Goal: Task Accomplishment & Management: Manage account settings

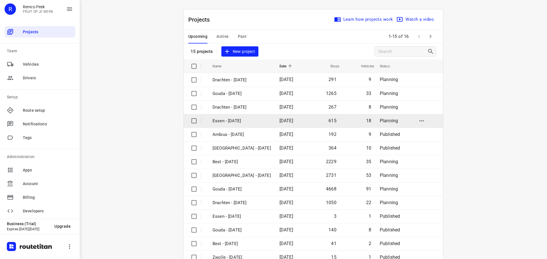
click at [231, 122] on p "Essen - Monday" at bounding box center [241, 121] width 58 height 7
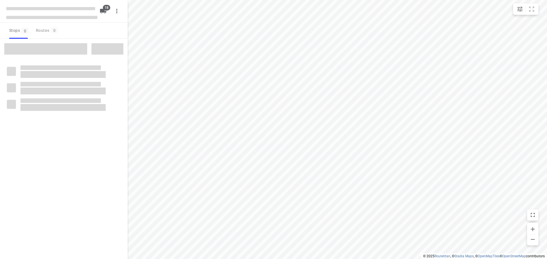
type input "distance"
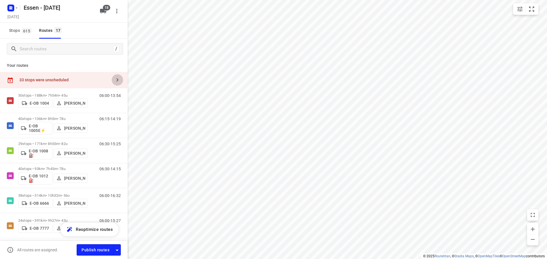
click at [114, 81] on icon "button" at bounding box center [117, 80] width 7 height 7
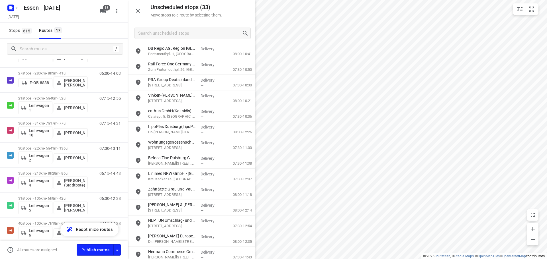
scroll to position [296, 0]
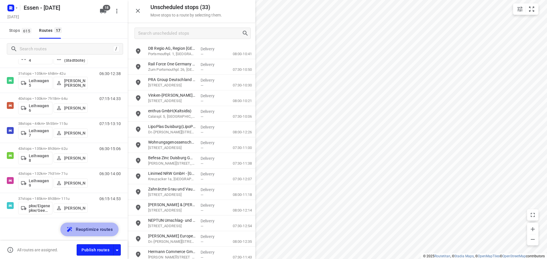
click at [88, 229] on span "Reoptimize routes" at bounding box center [94, 229] width 37 height 7
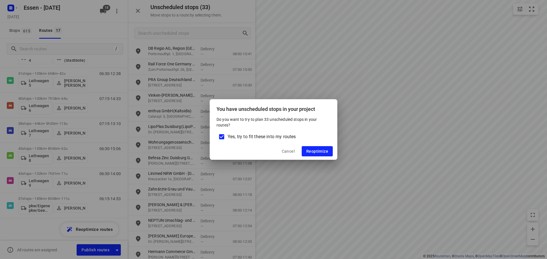
click at [290, 152] on span "Cancel" at bounding box center [288, 151] width 13 height 5
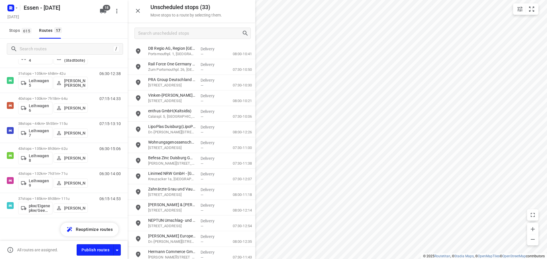
drag, startPoint x: 34, startPoint y: 221, endPoint x: 32, endPoint y: 226, distance: 5.5
click at [32, 226] on div "30 stops • 188km • 7h54m • 45u E-OB 1004 Jalil Shikhzadayev 06:00-13:54 40 stop…" at bounding box center [64, 25] width 128 height 466
click at [118, 253] on icon "button" at bounding box center [117, 250] width 7 height 7
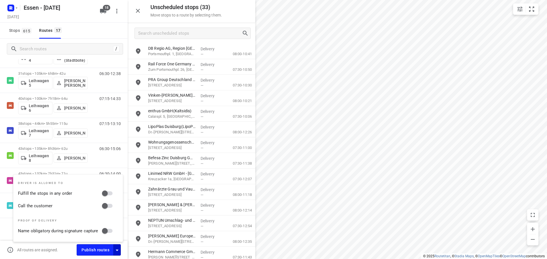
click at [106, 208] on input "Call the customer" at bounding box center [105, 206] width 32 height 11
checkbox input "true"
click at [106, 190] on input "Fulfill the stops in any order" at bounding box center [105, 193] width 32 height 11
checkbox input "true"
click at [118, 251] on icon "button" at bounding box center [117, 250] width 7 height 7
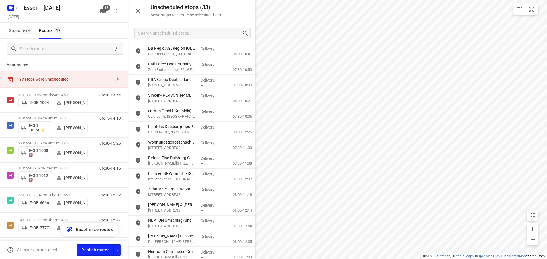
scroll to position [0, 0]
click at [115, 82] on icon "button" at bounding box center [117, 80] width 7 height 7
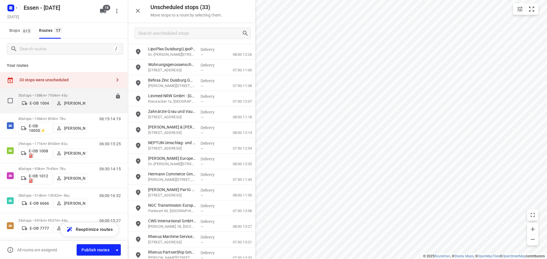
scroll to position [75, 0]
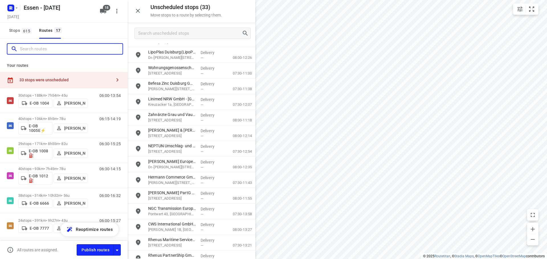
click at [39, 52] on input "Search routes" at bounding box center [71, 49] width 102 height 9
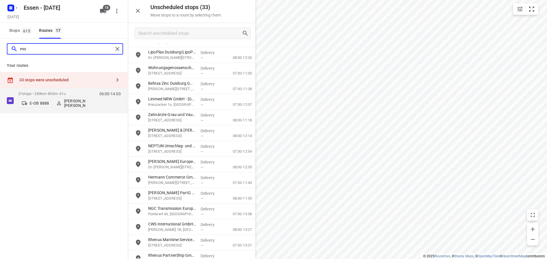
type input "m"
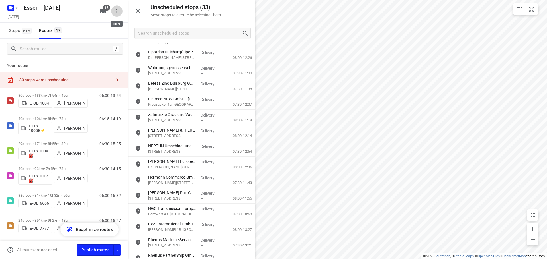
click at [113, 10] on icon "button" at bounding box center [116, 11] width 7 height 7
click at [97, 26] on div "Routing settings" at bounding box center [93, 24] width 50 height 5
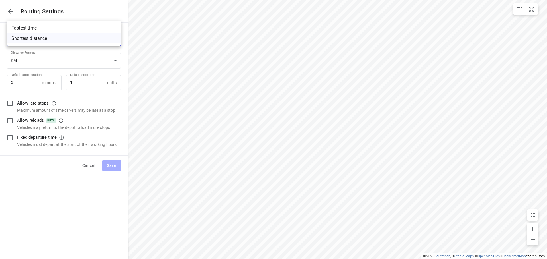
click at [68, 41] on body "i © 2025 Routetitan , © Stadia Maps , © OpenMapTiles © OpenStreetMap contributo…" at bounding box center [273, 129] width 547 height 259
click at [38, 25] on li "Fastest time" at bounding box center [64, 28] width 114 height 10
type input "time"
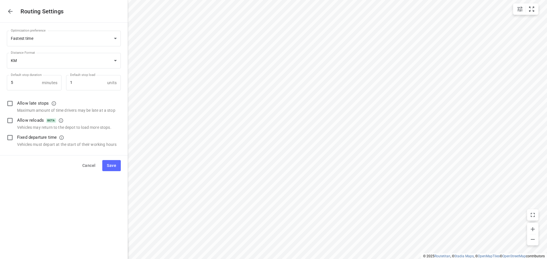
click at [108, 167] on span "Save" at bounding box center [111, 165] width 9 height 7
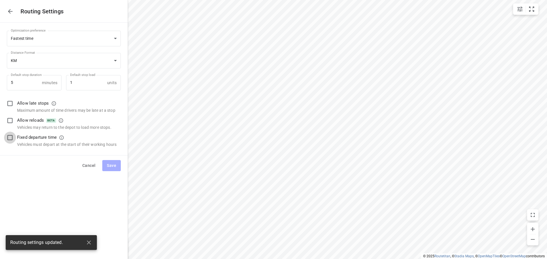
click at [9, 136] on input "checkbox" at bounding box center [10, 138] width 12 height 12
checkbox input "true"
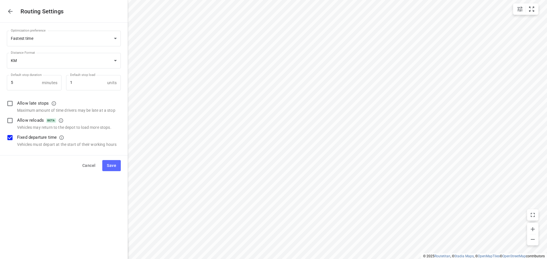
click at [110, 164] on span "Save" at bounding box center [111, 165] width 9 height 7
click at [9, 9] on icon "button" at bounding box center [10, 11] width 7 height 7
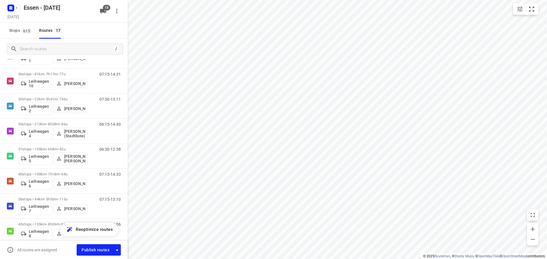
scroll to position [296, 0]
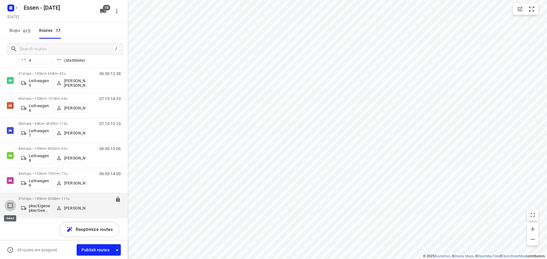
click at [10, 208] on input "checkbox" at bounding box center [10, 205] width 11 height 11
checkbox input "true"
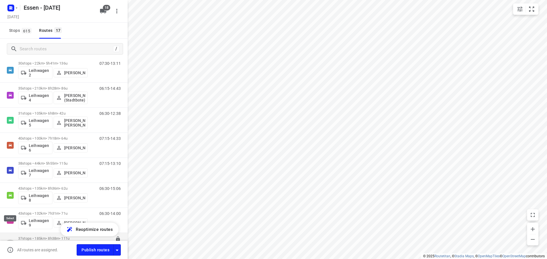
scroll to position [272, 0]
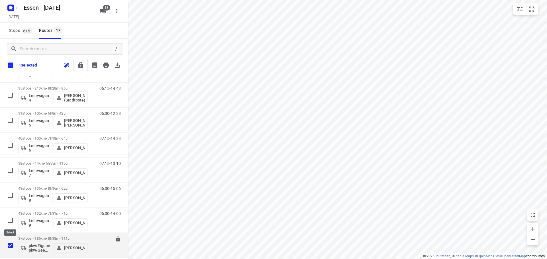
click at [11, 249] on input "checkbox" at bounding box center [10, 245] width 11 height 11
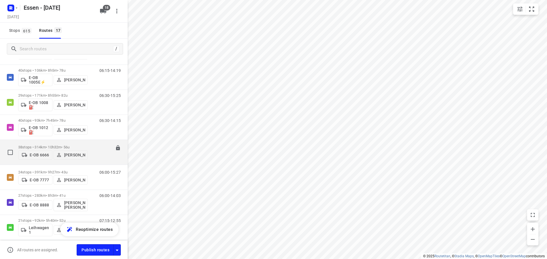
scroll to position [0, 0]
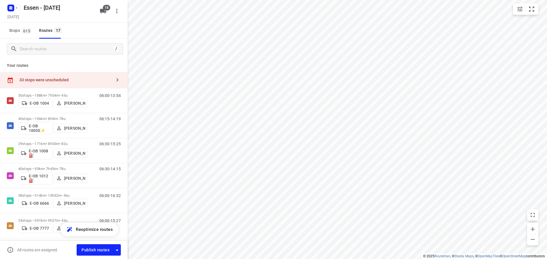
click at [11, 79] on icon at bounding box center [10, 80] width 5 height 6
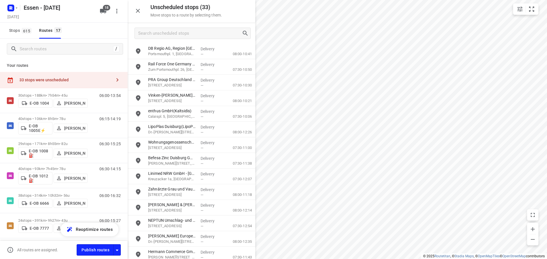
click at [11, 79] on icon at bounding box center [10, 80] width 5 height 6
drag, startPoint x: 27, startPoint y: 79, endPoint x: 40, endPoint y: 70, distance: 15.3
click at [40, 70] on div "Your routes 33 stops were unscheduled 30 stops • 188km • 7h54m • 45u E-OB 1004 …" at bounding box center [64, 158] width 128 height 199
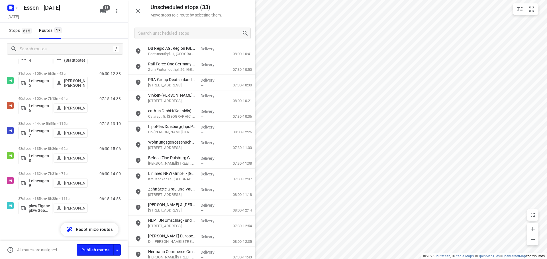
click at [40, 232] on div "30 stops • 188km • 7h54m • 45u E-OB 1004 Jalil Shikhzadayev 06:00-13:54 40 stop…" at bounding box center [64, 25] width 128 height 466
click at [132, 69] on icon "grid" at bounding box center [132, 67] width 6 height 6
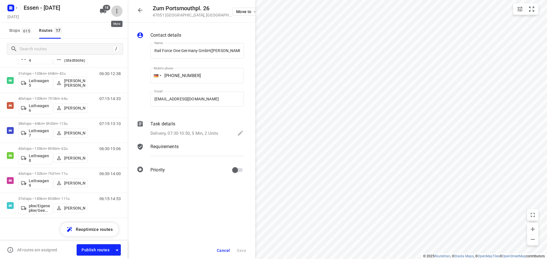
click at [112, 9] on button "button" at bounding box center [116, 10] width 11 height 11
click at [29, 40] on div at bounding box center [273, 129] width 547 height 259
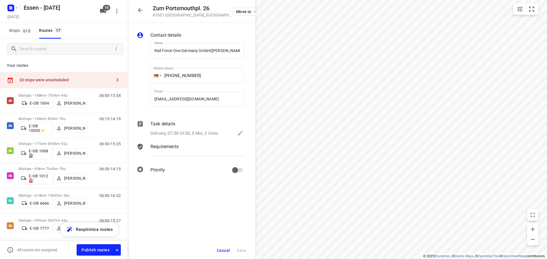
click at [97, 78] on div "33 stops were unscheduled" at bounding box center [65, 80] width 92 height 5
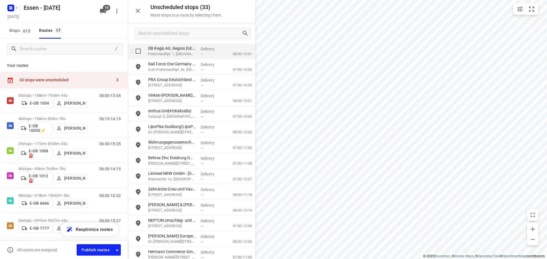
click at [165, 55] on p "Portsmouthpl. 1, Duisburg" at bounding box center [172, 54] width 48 height 6
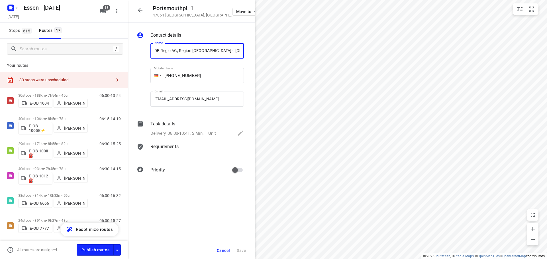
scroll to position [0, 19]
click at [236, 9] on span "Move to" at bounding box center [246, 11] width 21 height 5
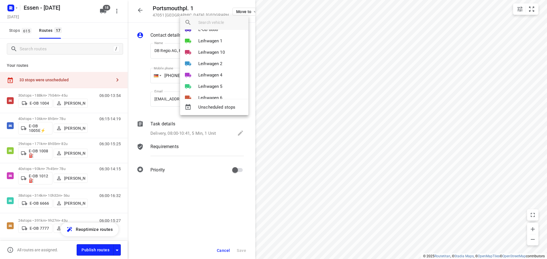
scroll to position [22, 0]
click at [206, 19] on input "search vehicle" at bounding box center [221, 22] width 46 height 9
click at [225, 22] on input "search vehicle" at bounding box center [221, 22] width 46 height 9
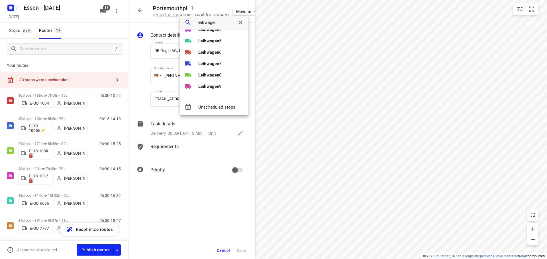
type input "leihwagen"
click at [214, 147] on div at bounding box center [273, 129] width 547 height 259
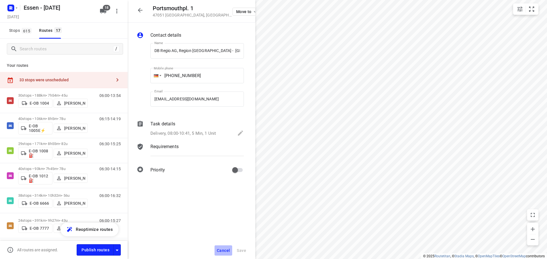
click at [224, 249] on span "Cancel" at bounding box center [223, 251] width 13 height 5
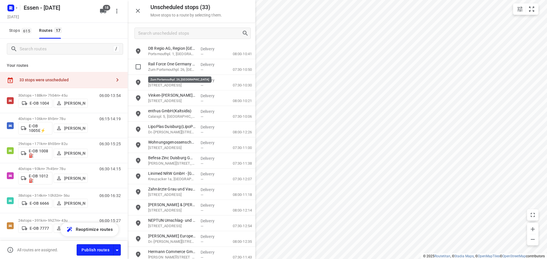
drag, startPoint x: 170, startPoint y: 69, endPoint x: 158, endPoint y: 72, distance: 12.6
click at [158, 72] on p "Zum Portsmouthpl. 26, Duisburg" at bounding box center [172, 70] width 48 height 6
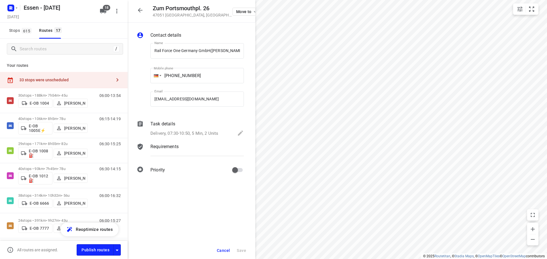
click at [112, 32] on div "Stops 615 Routes 17" at bounding box center [64, 31] width 128 height 16
click at [140, 11] on icon "button" at bounding box center [140, 10] width 7 height 7
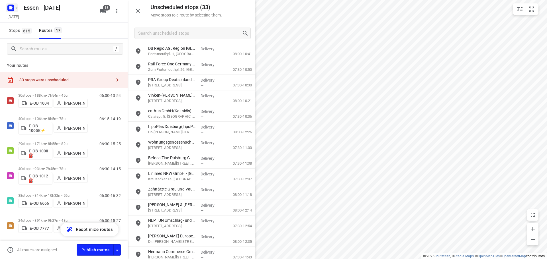
click at [15, 6] on icon "button" at bounding box center [16, 8] width 5 height 5
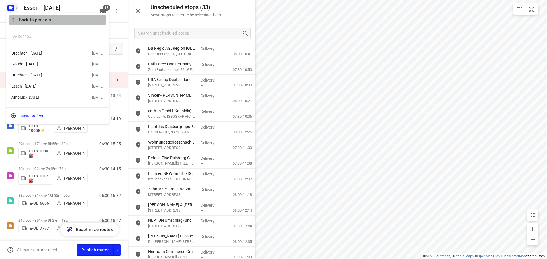
click at [28, 21] on p "Back to projects" at bounding box center [35, 20] width 32 height 7
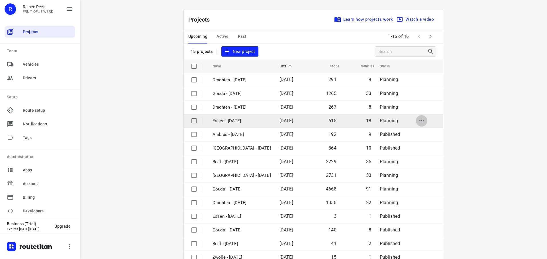
click at [423, 121] on icon "button" at bounding box center [421, 121] width 7 height 7
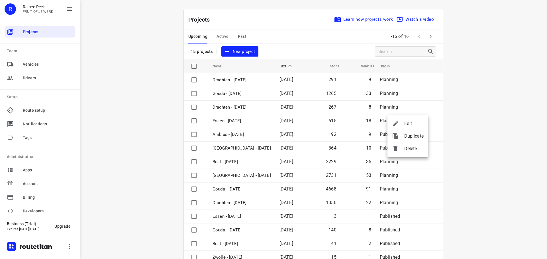
click at [417, 122] on span "Edit" at bounding box center [413, 123] width 19 height 7
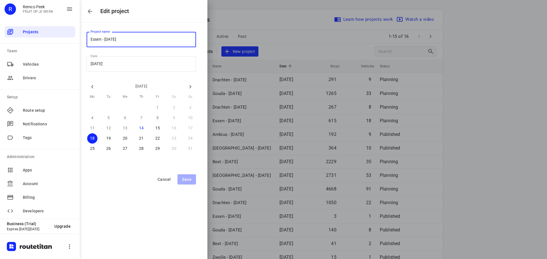
click at [434, 131] on div at bounding box center [273, 129] width 547 height 259
type input "Essen - Monday"
type input "2025/08/18"
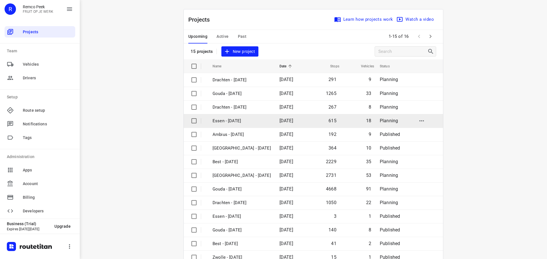
click at [229, 123] on p "Essen - Monday" at bounding box center [241, 121] width 58 height 7
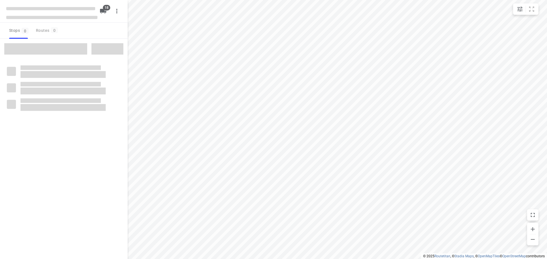
checkbox input "true"
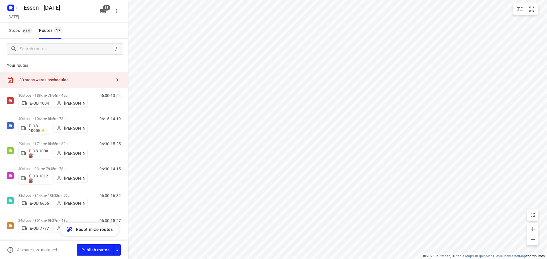
click at [17, 3] on div at bounding box center [12, 7] width 14 height 11
click at [16, 8] on icon "button" at bounding box center [17, 7] width 2 height 1
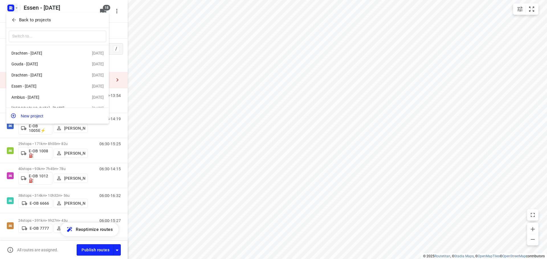
click at [26, 20] on p "Back to projects" at bounding box center [35, 20] width 32 height 7
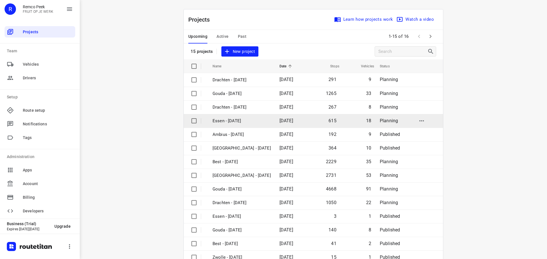
click at [194, 124] on input "checkbox" at bounding box center [193, 120] width 11 height 11
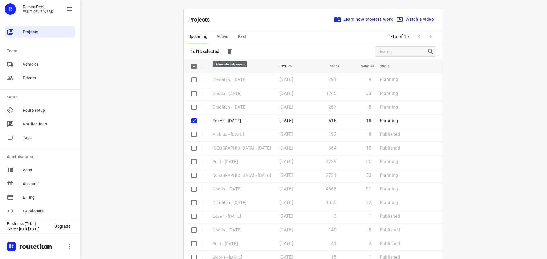
click at [232, 53] on icon "button" at bounding box center [229, 51] width 7 height 7
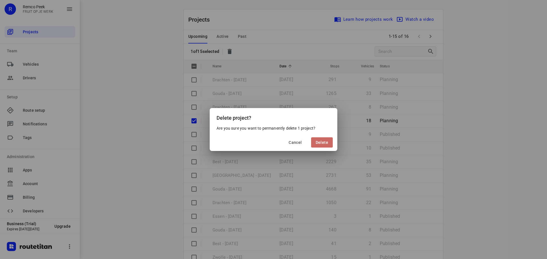
click at [318, 143] on span "Delete" at bounding box center [321, 142] width 13 height 5
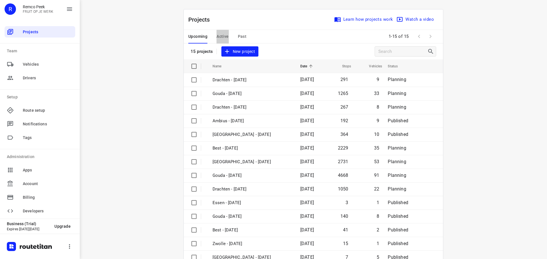
click at [218, 33] on span "Active" at bounding box center [222, 36] width 12 height 7
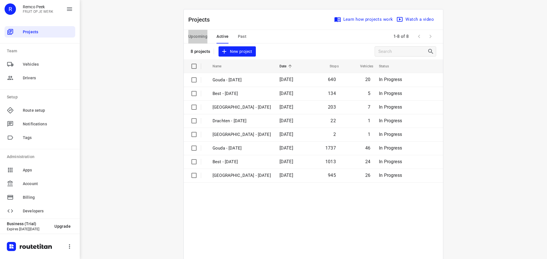
click at [195, 35] on span "Upcoming" at bounding box center [197, 36] width 19 height 7
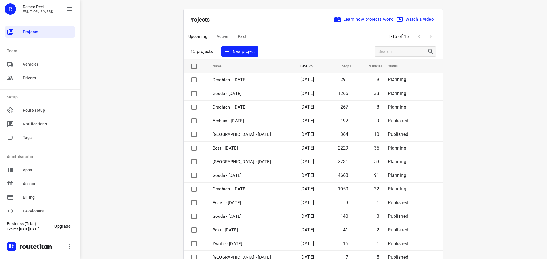
click at [224, 35] on span "Active" at bounding box center [222, 36] width 12 height 7
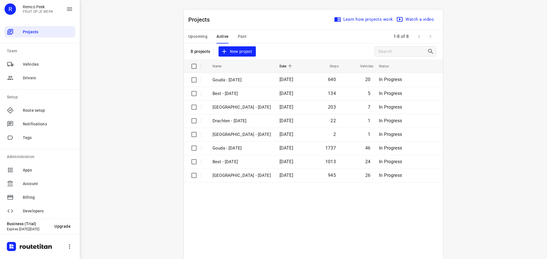
click at [243, 33] on span "Past" at bounding box center [242, 36] width 9 height 7
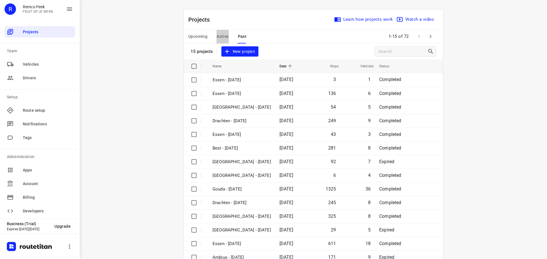
click at [225, 37] on span "Active" at bounding box center [222, 36] width 12 height 7
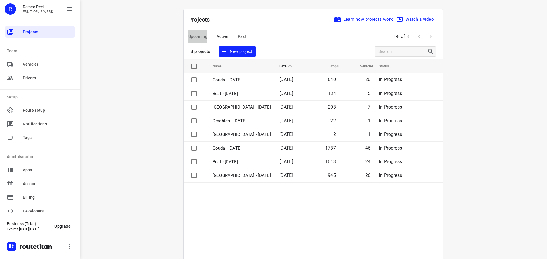
click at [204, 39] on span "Upcoming" at bounding box center [197, 36] width 19 height 7
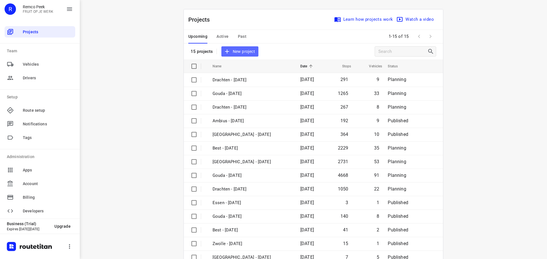
click at [221, 54] on button "New project" at bounding box center [239, 51] width 37 height 11
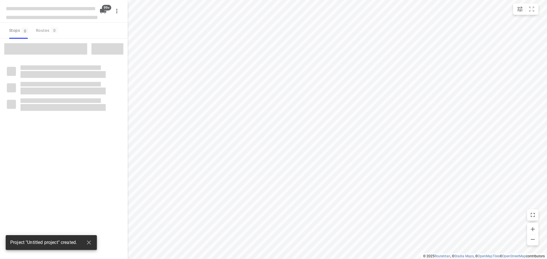
type input "distance"
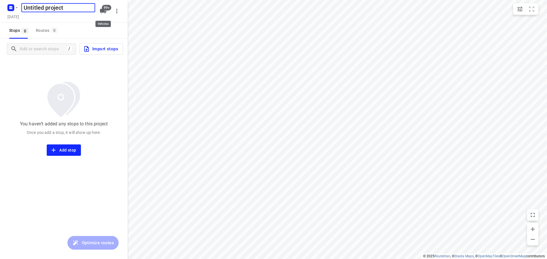
click at [106, 12] on icon "button" at bounding box center [103, 11] width 6 height 5
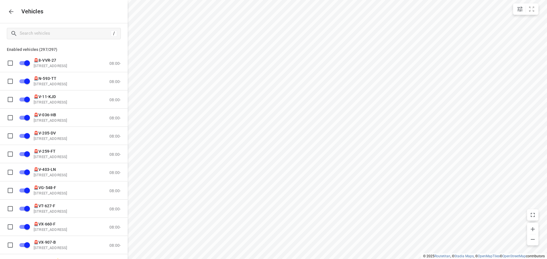
click at [13, 14] on icon "button" at bounding box center [11, 11] width 7 height 7
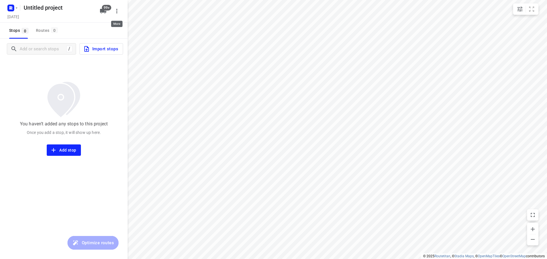
click at [118, 9] on icon "button" at bounding box center [116, 11] width 7 height 7
click at [91, 34] on div "Delete project" at bounding box center [93, 34] width 50 height 5
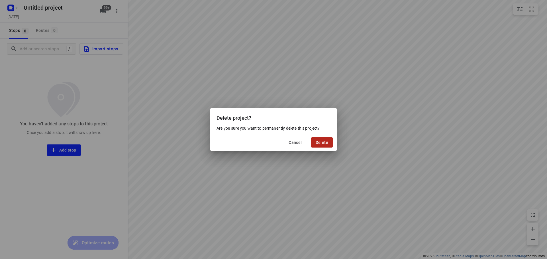
click at [319, 142] on span "Delete" at bounding box center [321, 142] width 13 height 5
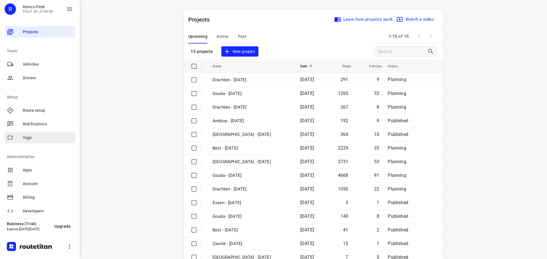
scroll to position [4, 0]
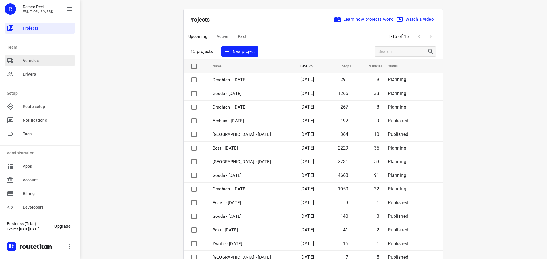
click at [46, 62] on span "Vehicles" at bounding box center [48, 61] width 50 height 6
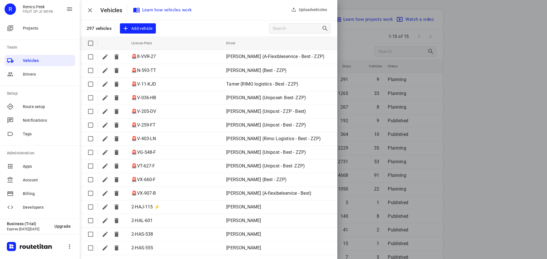
click at [170, 22] on div "Upload vehicles Vehicles Learn how vehicles work 297 vehicles Add vehicle" at bounding box center [208, 18] width 257 height 36
click at [167, 16] on div "Vehicles Learn how vehicles work" at bounding box center [208, 10] width 257 height 20
click at [38, 73] on span "Drivers" at bounding box center [48, 74] width 50 height 6
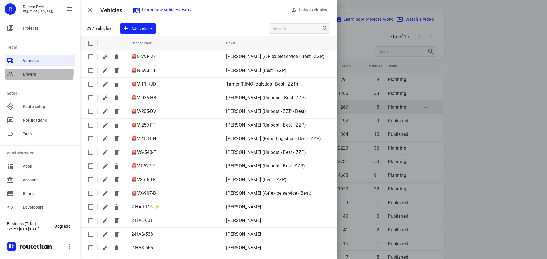
click at [26, 71] on span "Drivers" at bounding box center [48, 74] width 50 height 6
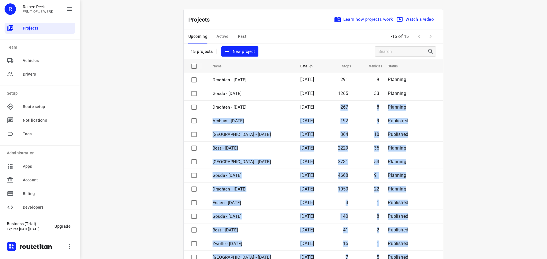
drag, startPoint x: 334, startPoint y: 102, endPoint x: 341, endPoint y: 31, distance: 70.7
click at [341, 31] on div "Projects Learn how projects work Watch a video 15 projects New project Name Dat…" at bounding box center [313, 143] width 259 height 269
click at [341, 31] on div "Upcoming Active Past 1-15 of 15" at bounding box center [313, 37] width 259 height 14
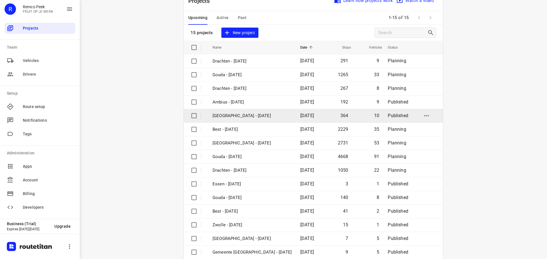
scroll to position [28, 0]
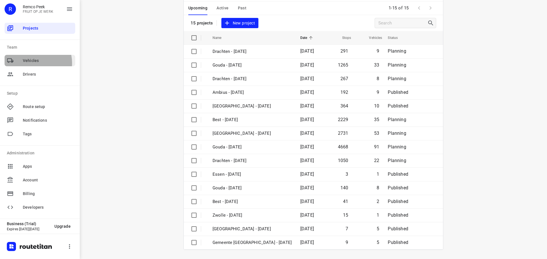
click at [30, 63] on span "Vehicles" at bounding box center [48, 61] width 50 height 6
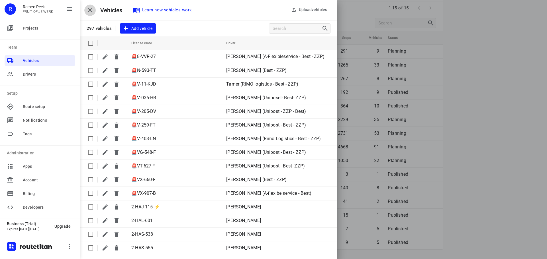
click at [90, 10] on icon "button" at bounding box center [90, 10] width 4 height 4
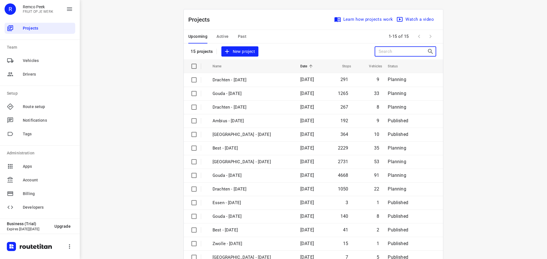
click at [402, 50] on input "Search projects" at bounding box center [402, 51] width 48 height 9
paste input "Search projects"
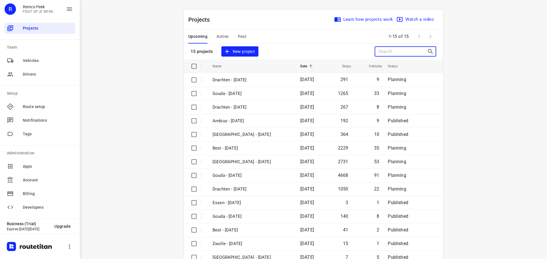
paste input "Search projects"
click at [232, 52] on span "New project" at bounding box center [240, 51] width 30 height 7
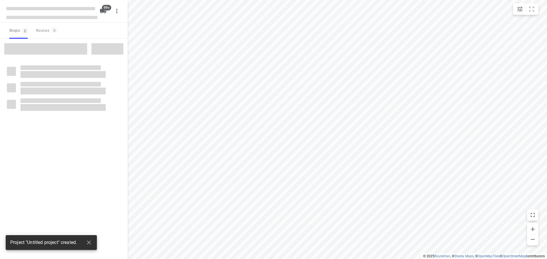
type input "distance"
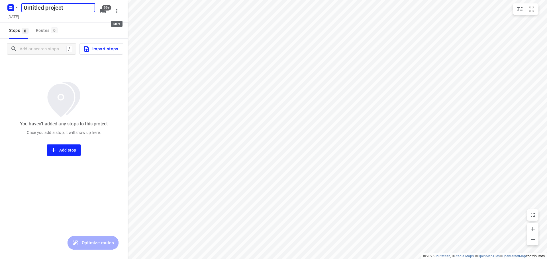
click at [117, 10] on icon "button" at bounding box center [116, 11] width 7 height 7
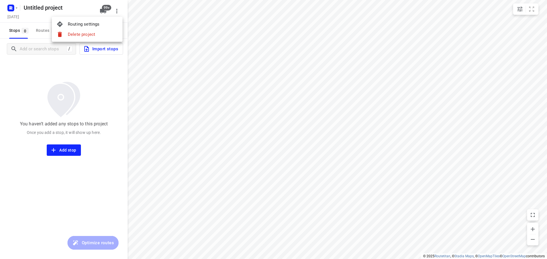
click at [101, 39] on li "Delete project" at bounding box center [87, 34] width 71 height 10
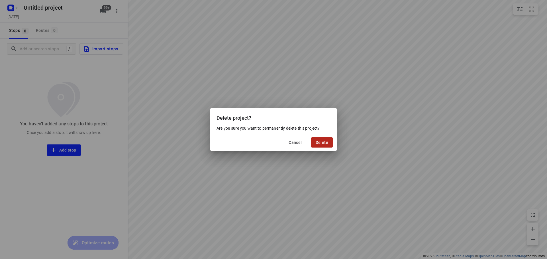
click at [321, 140] on span "Delete" at bounding box center [321, 142] width 13 height 5
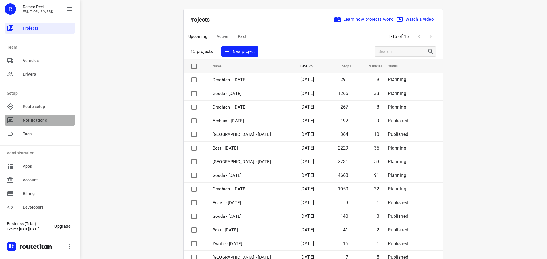
click at [40, 118] on span "Notifications" at bounding box center [48, 121] width 50 height 6
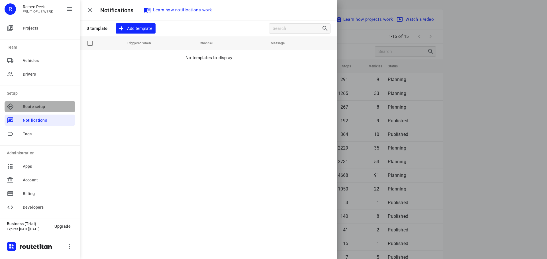
click at [40, 110] on div "Route setup" at bounding box center [40, 106] width 71 height 11
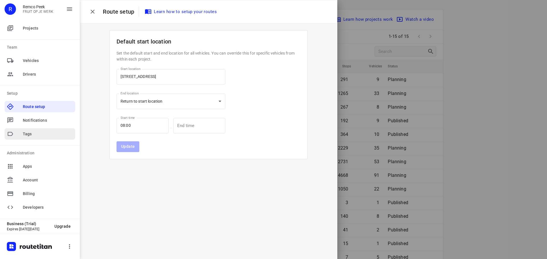
click at [29, 133] on span "Tags" at bounding box center [48, 134] width 50 height 6
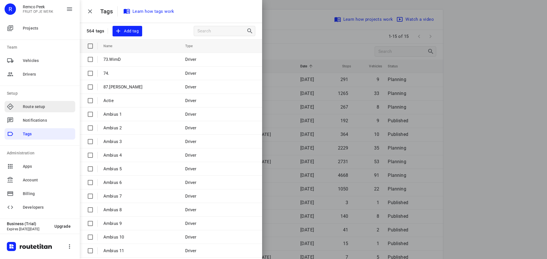
click at [26, 110] on div "Route setup" at bounding box center [40, 106] width 71 height 11
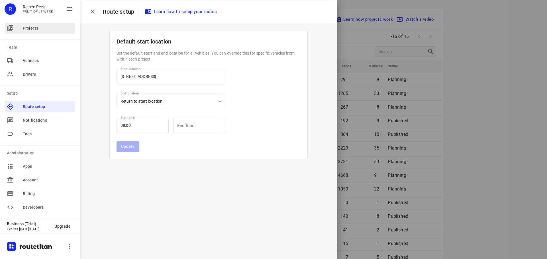
click at [28, 33] on div "Projects" at bounding box center [40, 27] width 71 height 11
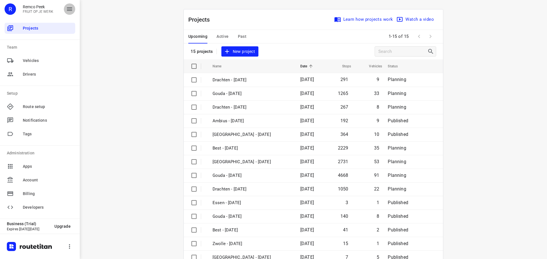
click at [71, 9] on icon "button" at bounding box center [69, 8] width 5 height 3
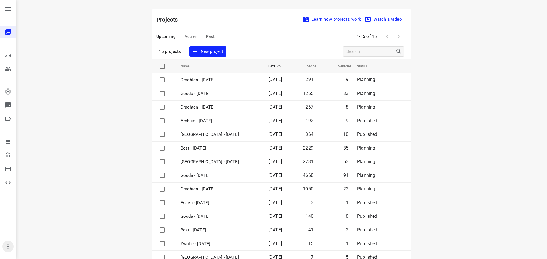
click at [8, 249] on icon "button" at bounding box center [7, 247] width 1 height 5
click at [52, 166] on div at bounding box center [273, 129] width 547 height 259
click at [4, 181] on div "Developers" at bounding box center [8, 182] width 16 height 11
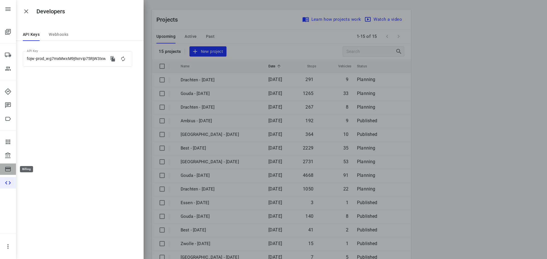
click at [9, 172] on icon at bounding box center [8, 169] width 7 height 7
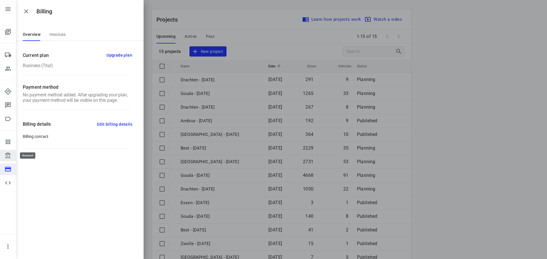
click at [12, 154] on div at bounding box center [13, 155] width 16 height 7
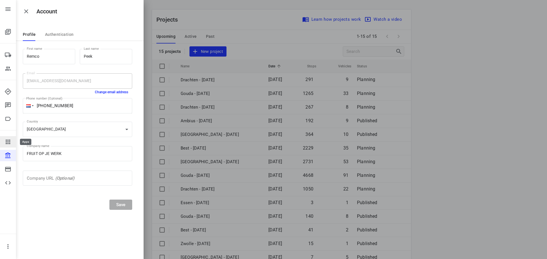
click at [7, 145] on icon at bounding box center [8, 142] width 7 height 7
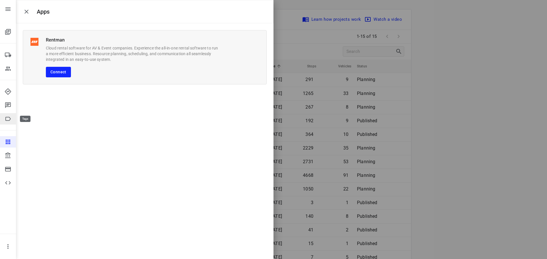
click at [4, 119] on div "Tags" at bounding box center [8, 118] width 16 height 11
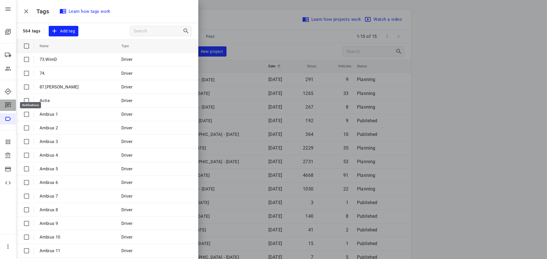
click at [8, 105] on icon at bounding box center [8, 105] width 6 height 6
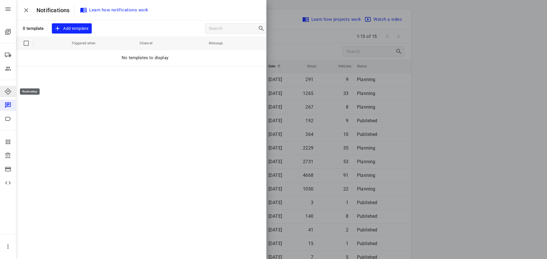
click at [7, 93] on icon at bounding box center [8, 92] width 6 height 6
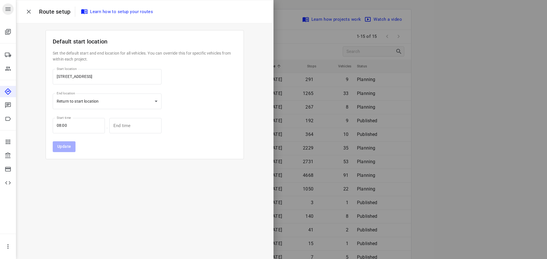
click at [9, 9] on icon "button" at bounding box center [8, 9] width 7 height 7
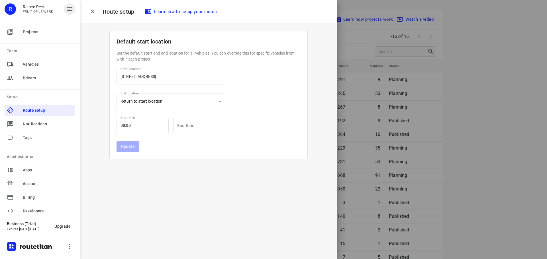
click at [9, 9] on div "R" at bounding box center [10, 8] width 11 height 11
click at [72, 251] on button "button" at bounding box center [69, 246] width 11 height 11
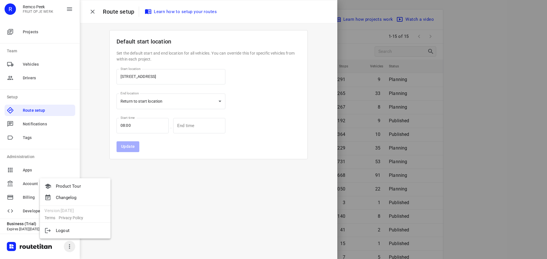
click at [72, 251] on div at bounding box center [273, 129] width 547 height 259
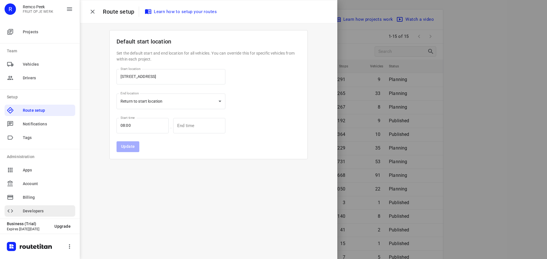
scroll to position [4, 0]
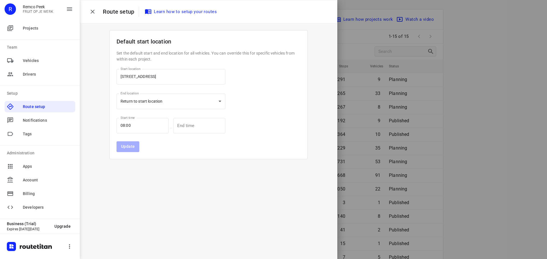
click at [92, 12] on icon "button" at bounding box center [93, 12] width 4 height 4
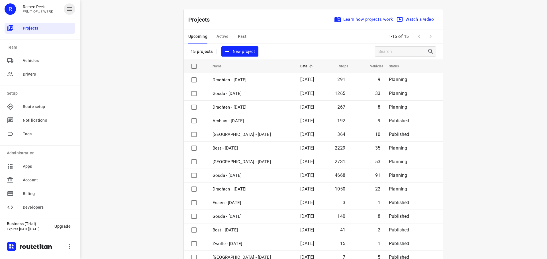
click at [65, 7] on button "button" at bounding box center [69, 8] width 11 height 11
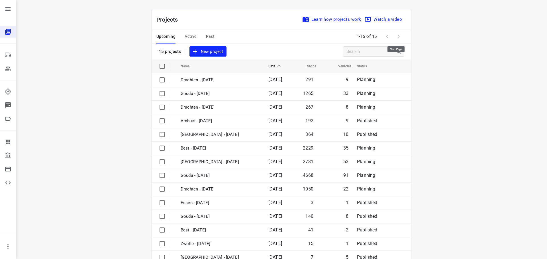
click at [399, 36] on span at bounding box center [398, 36] width 11 height 11
click at [398, 36] on span at bounding box center [398, 36] width 11 height 11
